Goal: Task Accomplishment & Management: Manage account settings

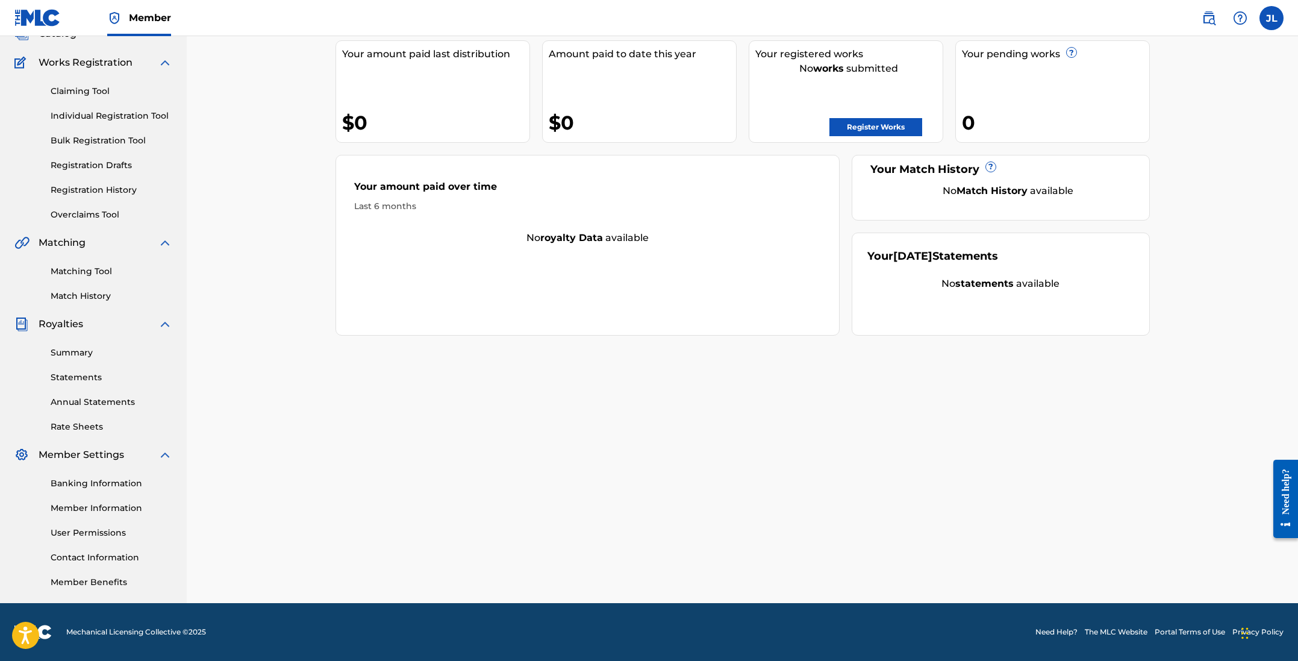
scroll to position [86, 0]
click at [92, 513] on link "Member Information" at bounding box center [112, 508] width 122 height 13
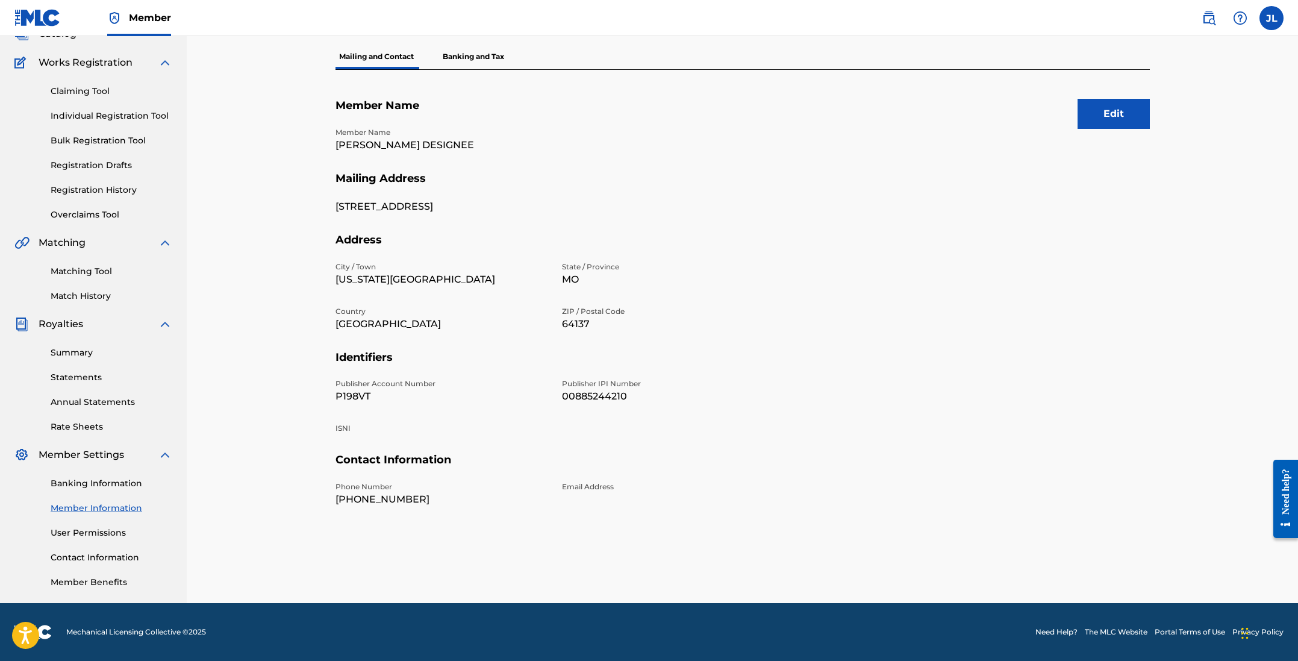
scroll to position [86, 0]
click at [81, 532] on link "User Permissions" at bounding box center [112, 532] width 122 height 13
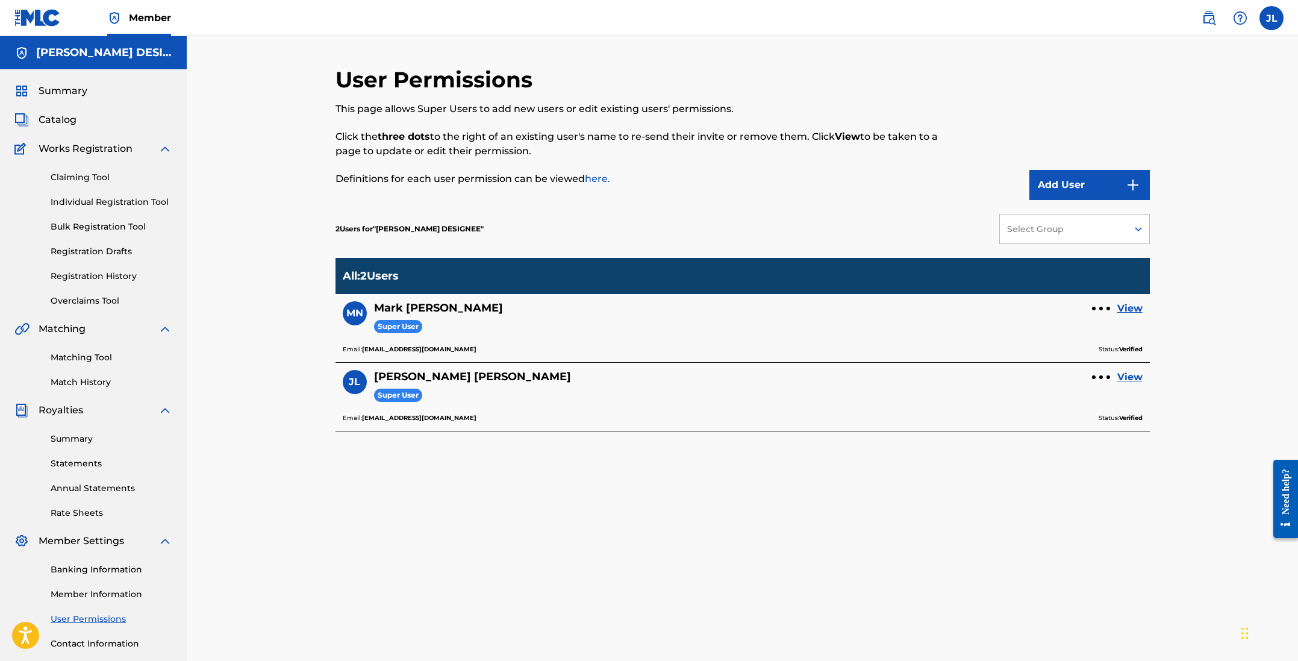
click at [73, 87] on span "Summary" at bounding box center [63, 91] width 49 height 14
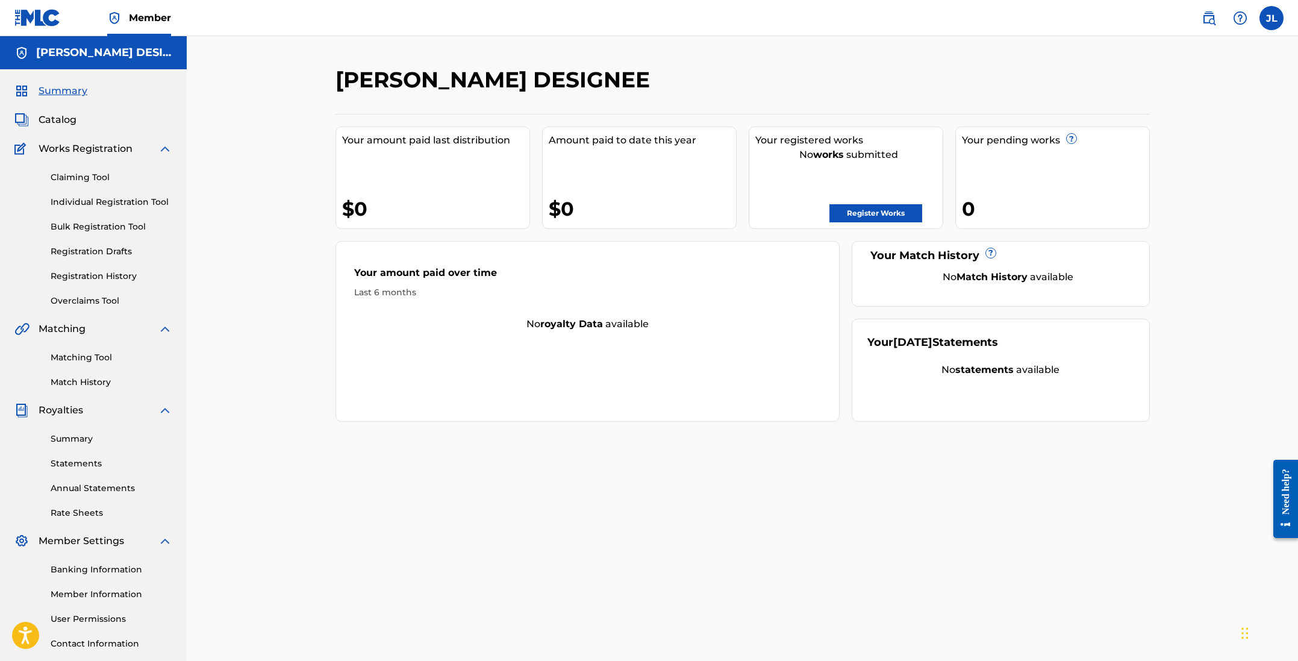
click at [58, 121] on span "Catalog" at bounding box center [58, 120] width 38 height 14
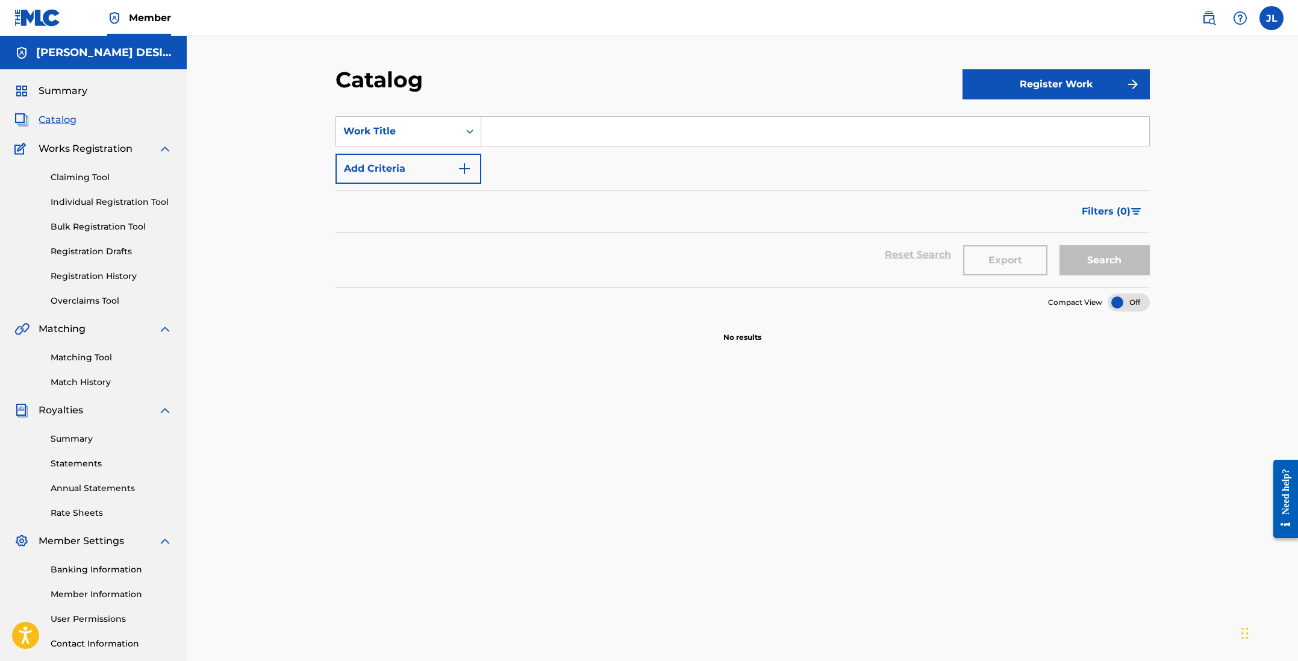
click at [70, 86] on span "Summary" at bounding box center [63, 91] width 49 height 14
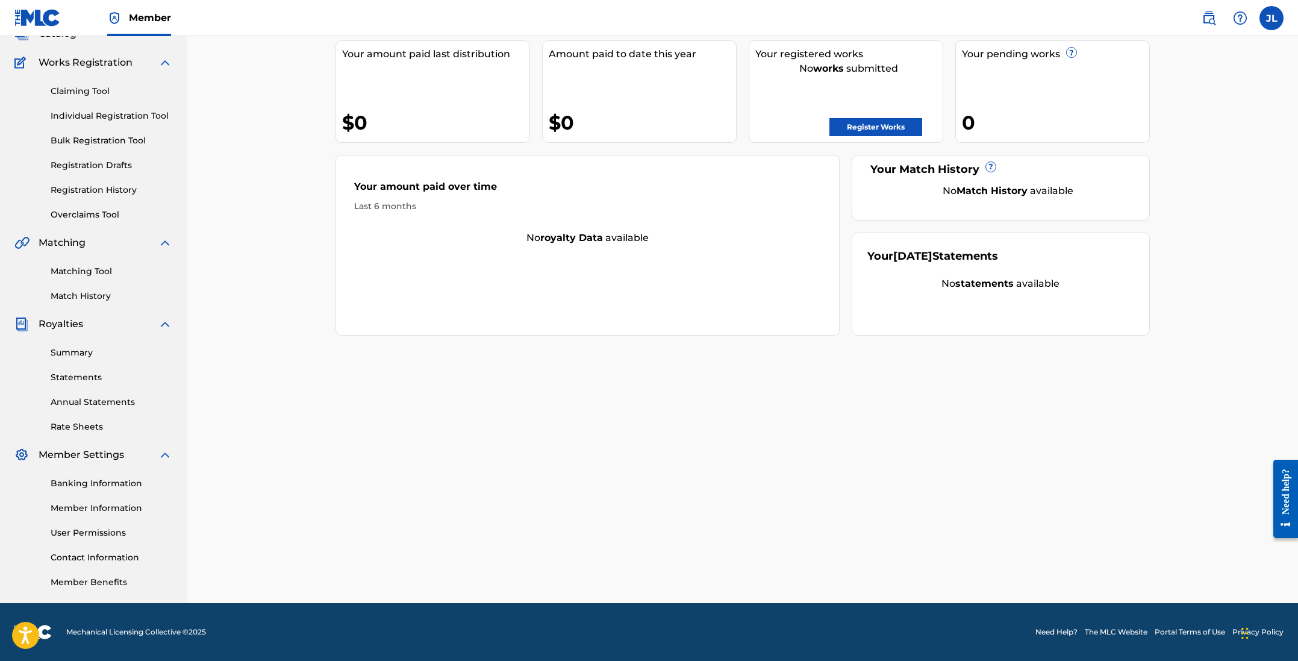
scroll to position [86, 0]
click at [80, 505] on link "Member Information" at bounding box center [112, 508] width 122 height 13
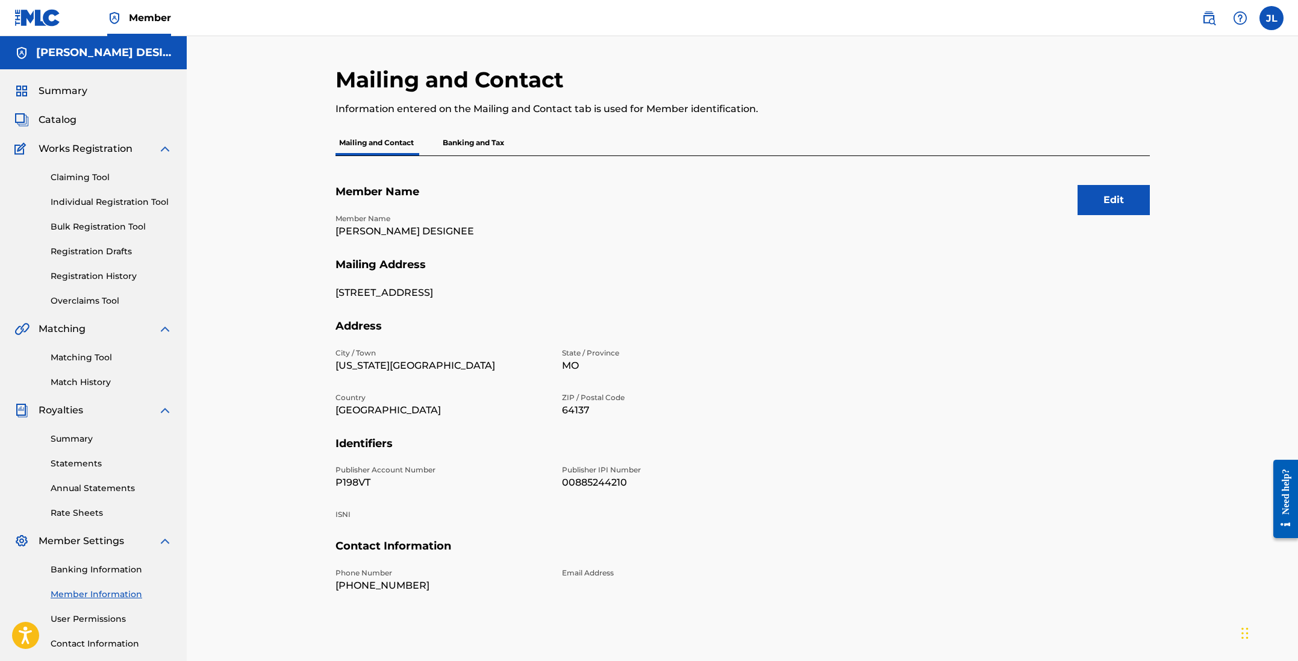
click at [1102, 200] on button "Edit" at bounding box center [1114, 200] width 72 height 30
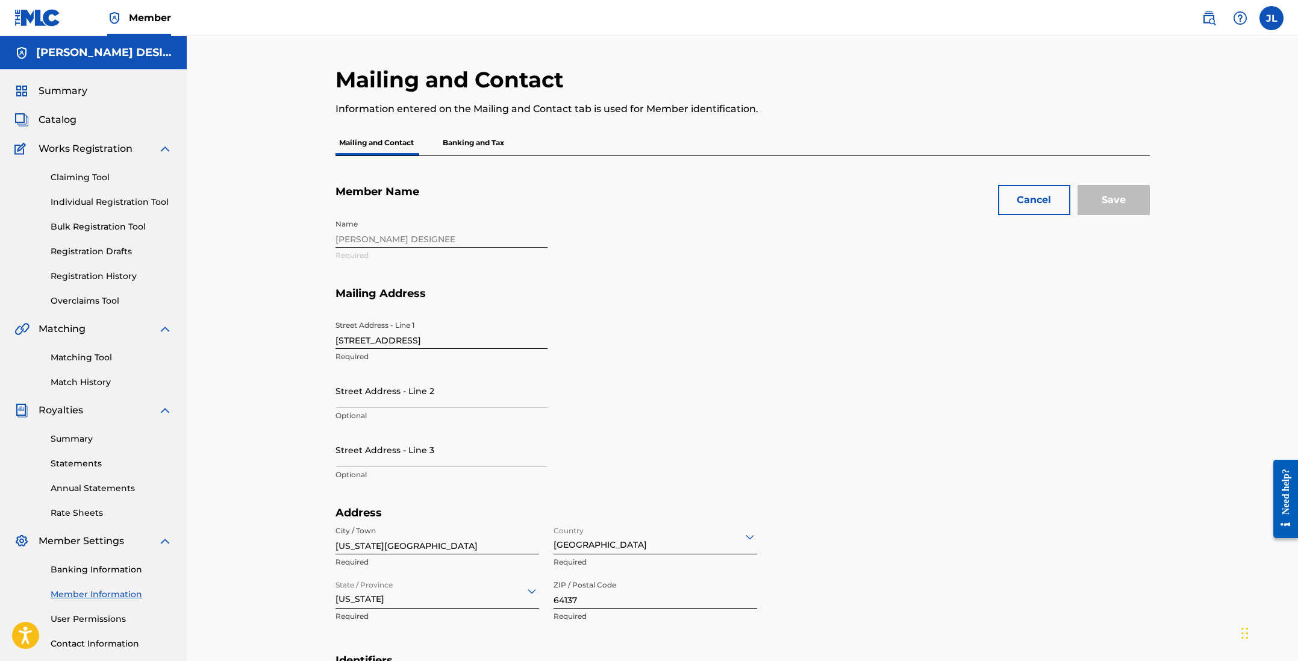
click at [452, 237] on div "Name [PERSON_NAME] DESIGNEE Required" at bounding box center [555, 249] width 439 height 73
click at [452, 236] on div "Name [PERSON_NAME] DESIGNEE Required" at bounding box center [555, 249] width 439 height 73
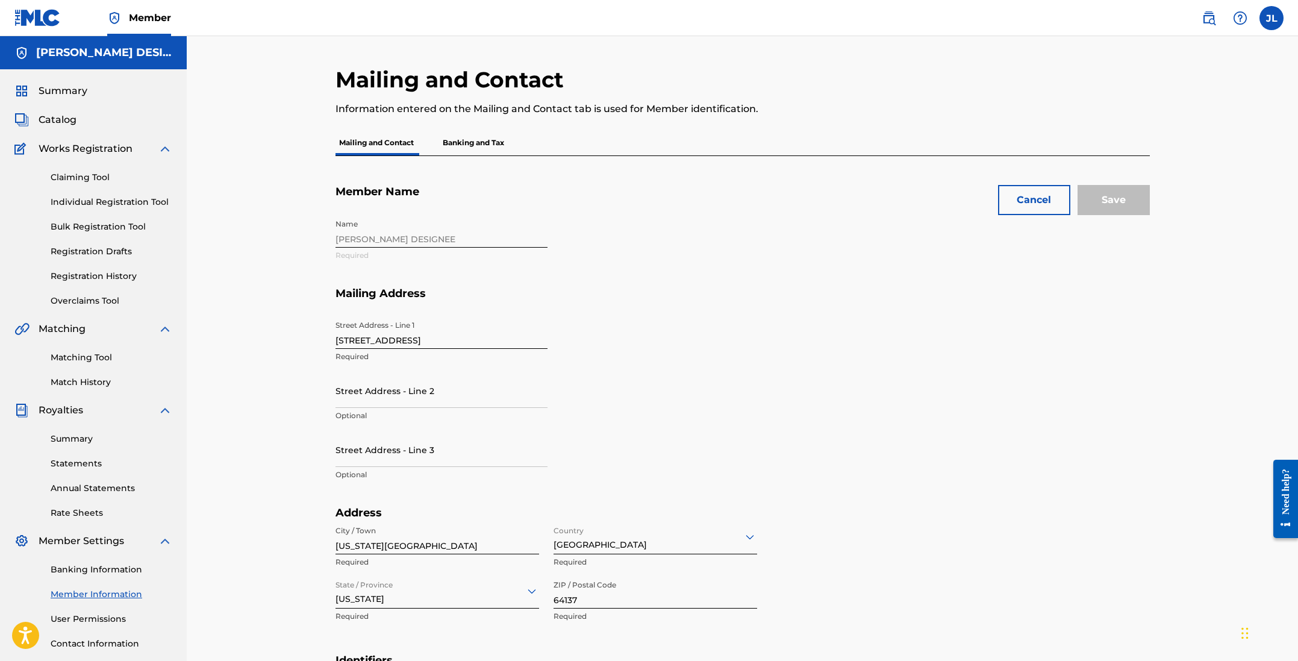
drag, startPoint x: 451, startPoint y: 274, endPoint x: 469, endPoint y: 262, distance: 21.7
click at [451, 274] on div "Name [PERSON_NAME] DESIGNEE Required" at bounding box center [555, 249] width 439 height 73
click at [1030, 205] on button "Cancel" at bounding box center [1034, 200] width 72 height 30
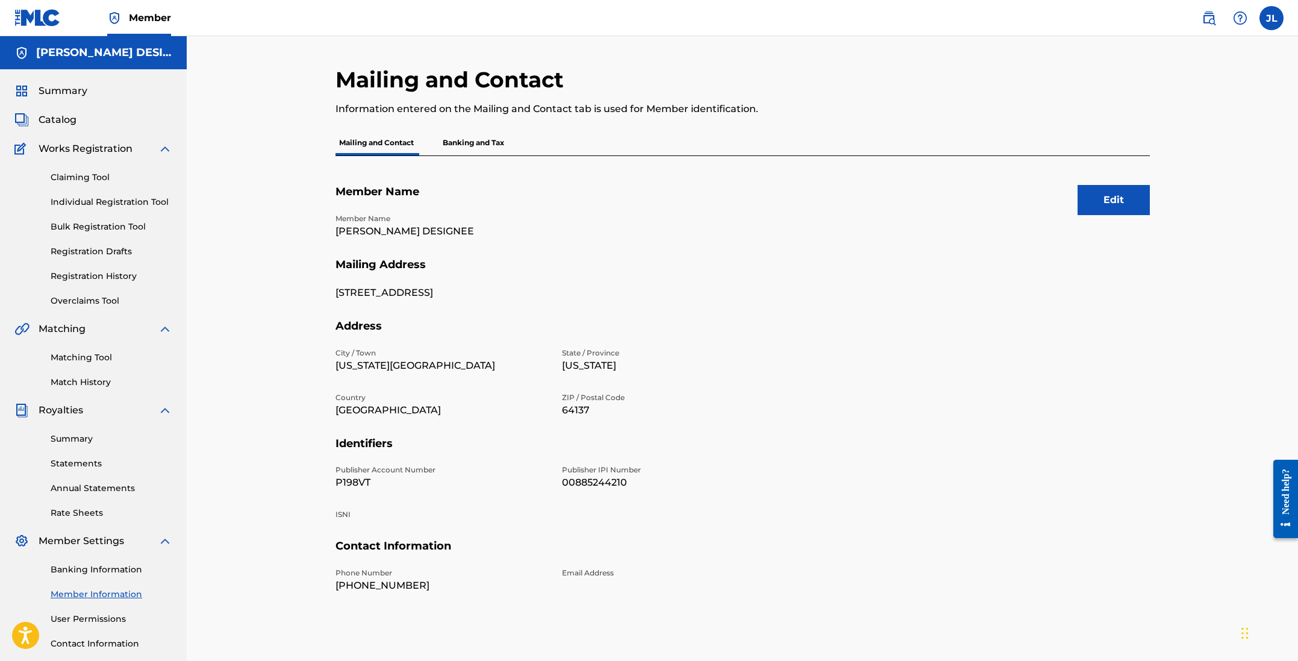
click at [484, 144] on p "Banking and Tax" at bounding box center [473, 142] width 69 height 25
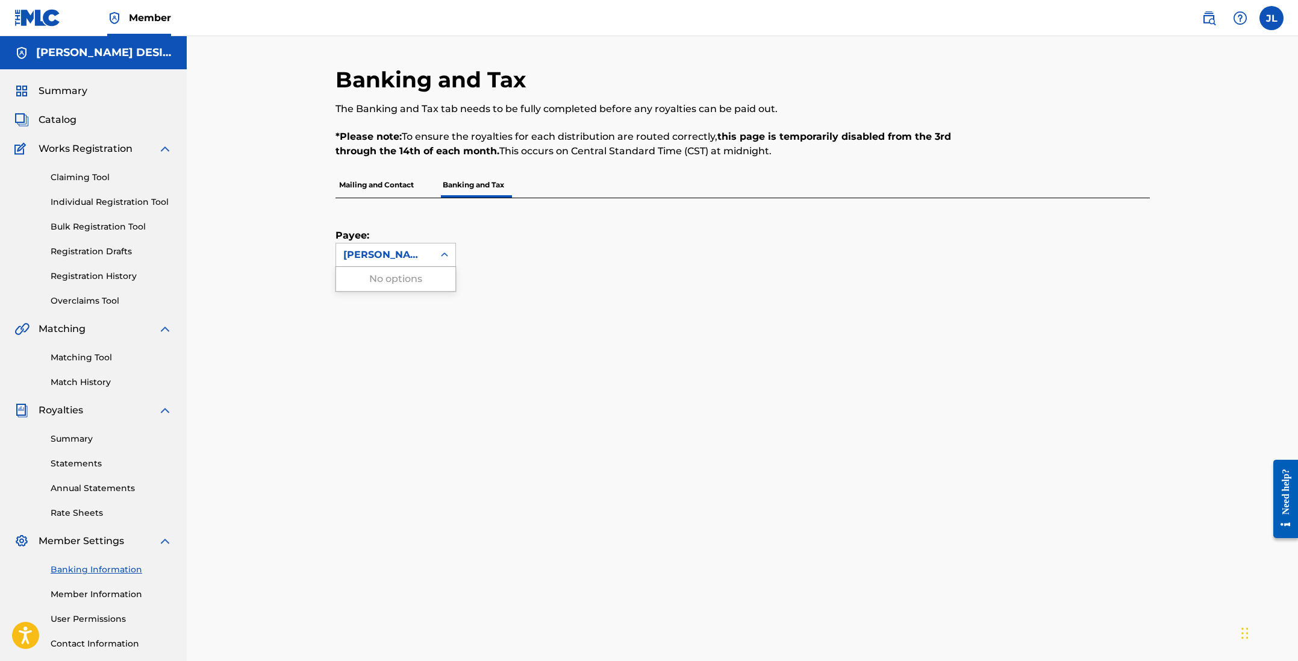
click at [390, 254] on div "[PERSON_NAME] DESIGNEE" at bounding box center [384, 255] width 83 height 14
click at [743, 242] on div "Payee: [PERSON_NAME] DESIGNEE" at bounding box center [728, 232] width 785 height 69
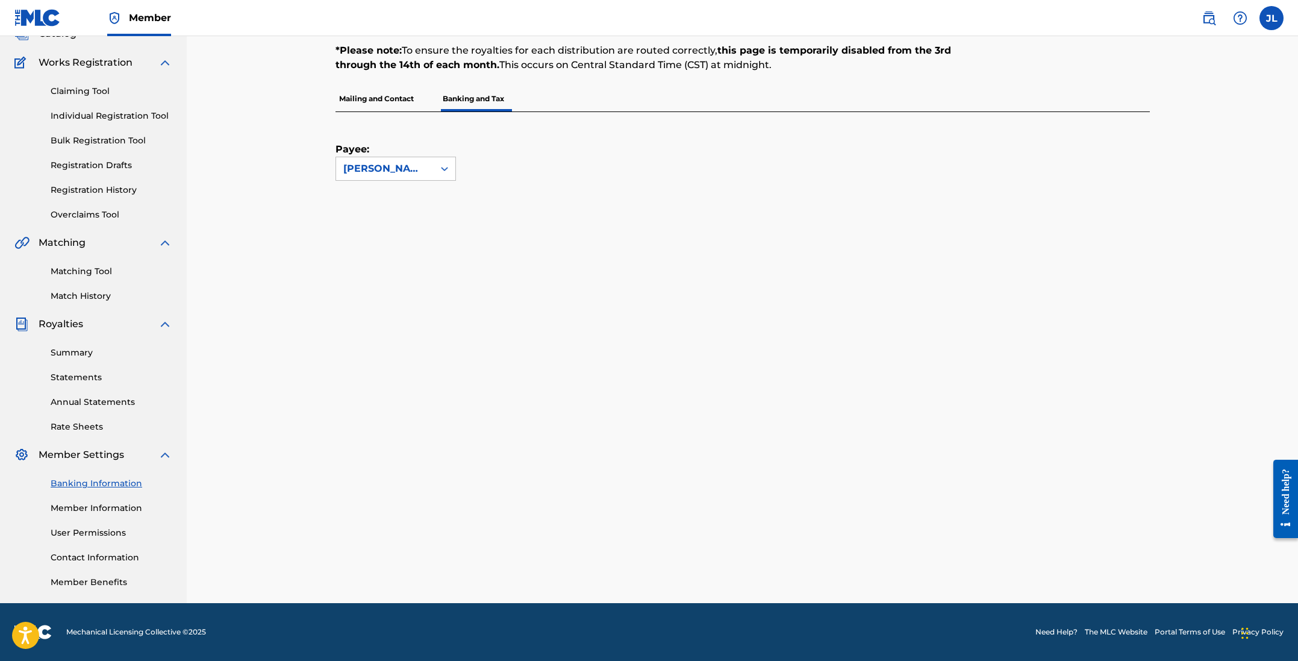
scroll to position [86, 0]
click at [417, 166] on div "[PERSON_NAME] DESIGNEE" at bounding box center [384, 168] width 83 height 14
click at [407, 175] on div "[PERSON_NAME] DESIGNEE" at bounding box center [384, 168] width 83 height 14
click at [368, 93] on p "Mailing and Contact" at bounding box center [377, 98] width 82 height 25
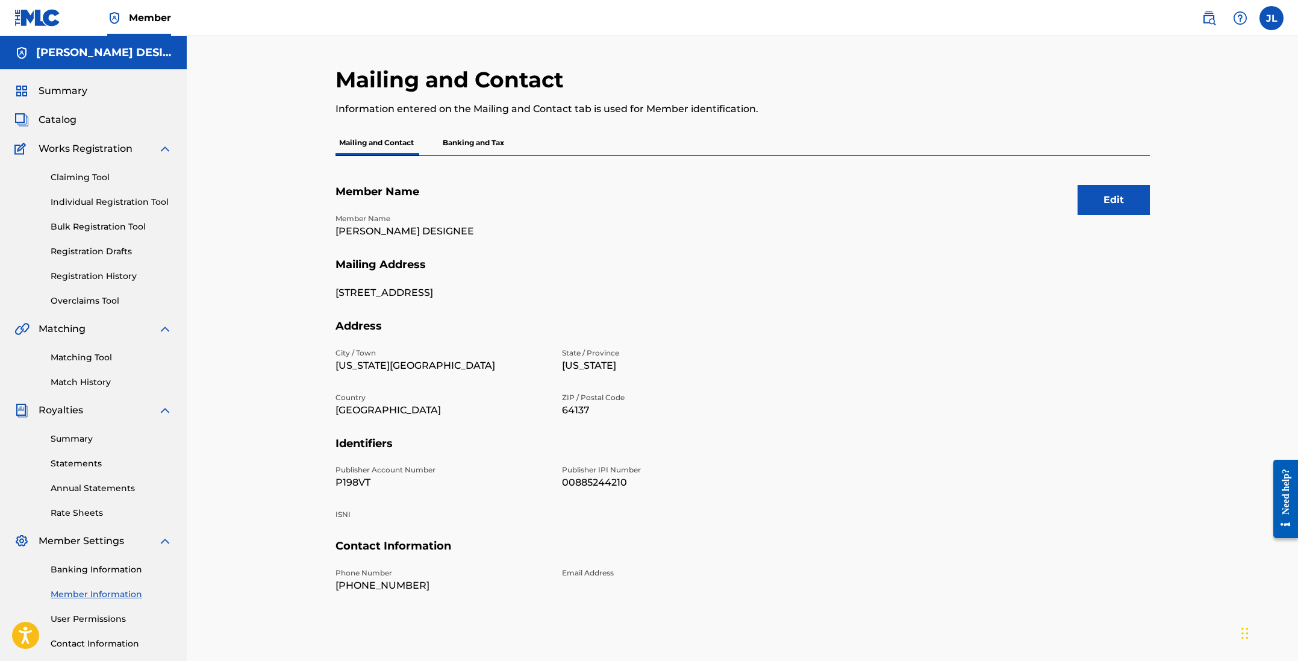
click at [458, 139] on p "Banking and Tax" at bounding box center [473, 142] width 69 height 25
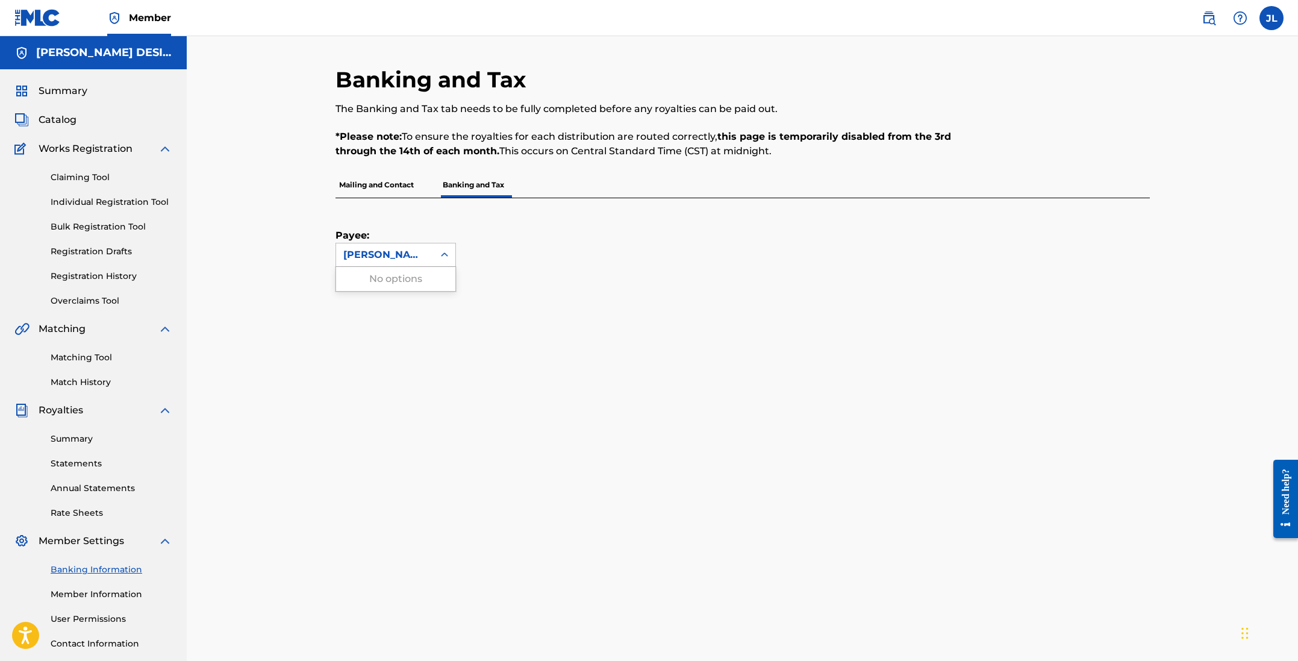
click at [392, 256] on div "[PERSON_NAME] DESIGNEE" at bounding box center [384, 255] width 83 height 14
click at [557, 226] on div "Payee: Use Up and Down to choose options, press Enter to select the currently f…" at bounding box center [728, 232] width 785 height 69
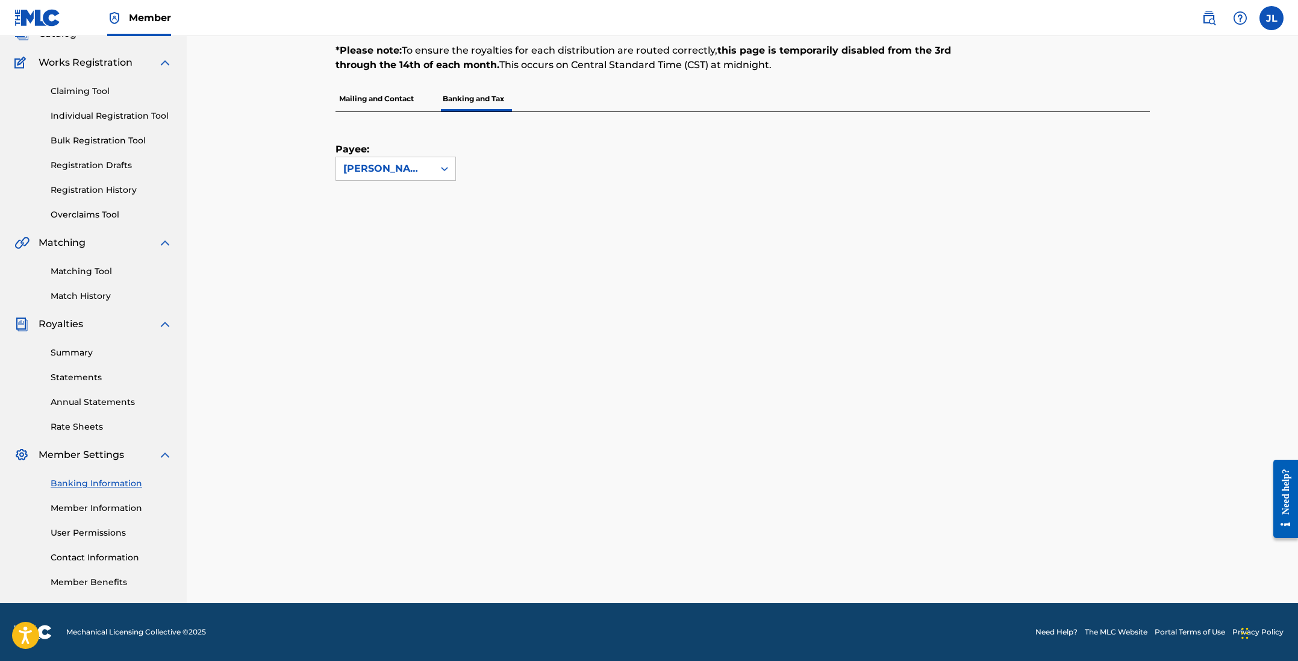
scroll to position [86, 0]
